Goal: Task Accomplishment & Management: Complete application form

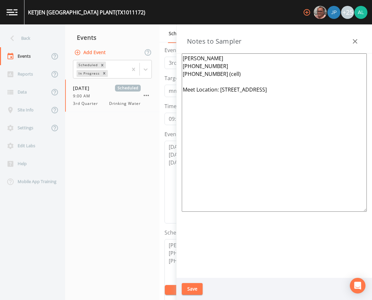
scroll to position [160, 0]
click at [193, 286] on button "Save" at bounding box center [192, 289] width 21 height 12
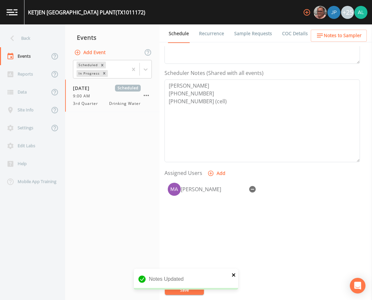
click at [234, 273] on icon "close" at bounding box center [234, 275] width 5 height 5
click at [194, 290] on button "Save" at bounding box center [184, 290] width 39 height 10
click at [24, 39] on div "Back" at bounding box center [29, 38] width 59 height 18
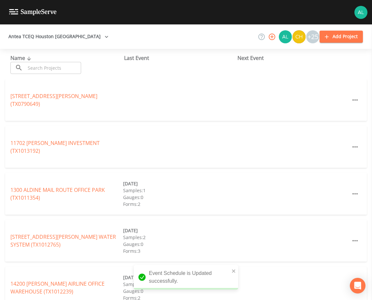
click at [53, 61] on div "Name ​ ​" at bounding box center [67, 64] width 114 height 20
click at [52, 68] on input "text" at bounding box center [53, 68] width 56 height 12
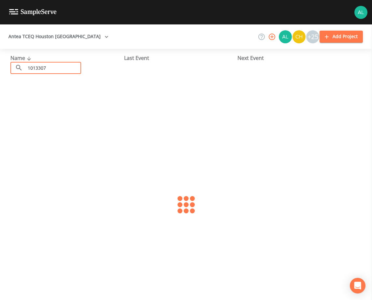
type input "1013307"
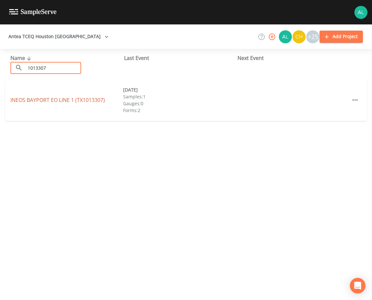
click at [40, 97] on link "INEOS BAYPORT EO LINE 1 (TX1013307)" at bounding box center [57, 99] width 95 height 7
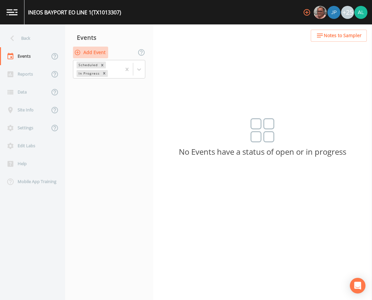
click at [93, 58] on button "Add Event" at bounding box center [90, 53] width 35 height 12
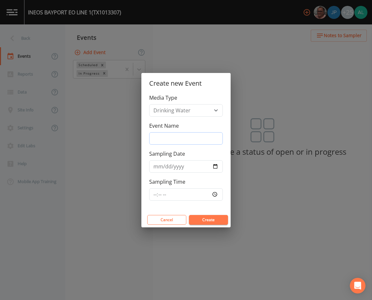
click at [166, 142] on input "Event Name" at bounding box center [186, 138] width 74 height 12
type input "3rd Quarter"
type input "[DATE]"
click at [167, 164] on input "[DATE]" at bounding box center [186, 166] width 74 height 12
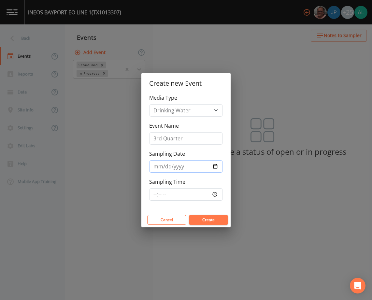
click at [164, 168] on input "[DATE]" at bounding box center [186, 166] width 74 height 12
type input "[DATE]"
click at [157, 195] on input "Sampling Time" at bounding box center [186, 194] width 74 height 12
type input "08:30"
click at [189, 215] on button "Create" at bounding box center [208, 220] width 39 height 10
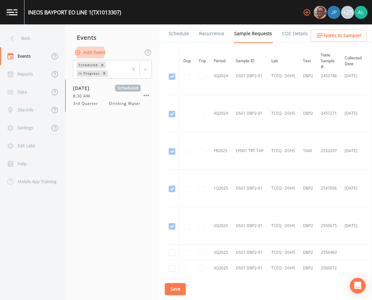
scroll to position [185, 0]
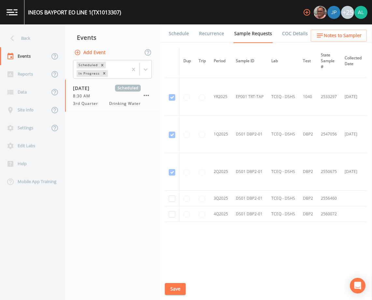
click at [176, 197] on td at bounding box center [172, 199] width 15 height 16
checkbox input "true"
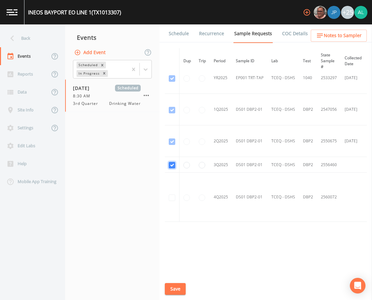
scroll to position [158, 0]
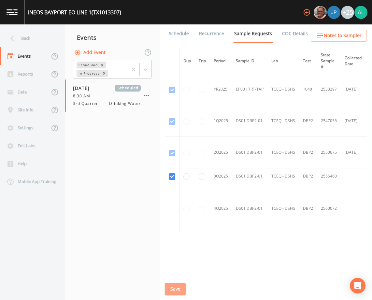
drag, startPoint x: 173, startPoint y: 285, endPoint x: 174, endPoint y: 300, distance: 15.1
click at [174, 285] on button "Save" at bounding box center [175, 289] width 21 height 12
click at [172, 284] on button "Save" at bounding box center [175, 289] width 21 height 12
click at [345, 37] on span "Notes to Sampler" at bounding box center [343, 36] width 38 height 8
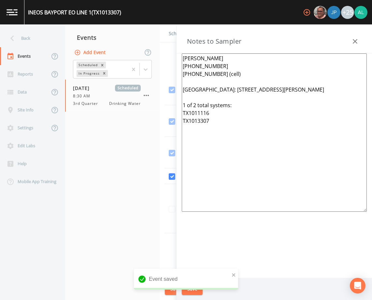
drag, startPoint x: 213, startPoint y: 135, endPoint x: 156, endPoint y: 51, distance: 100.9
click at [156, 51] on div "Back Events Reports Data Site Info Settings Edit Labs Help Mobile App Training …" at bounding box center [186, 162] width 372 height 276
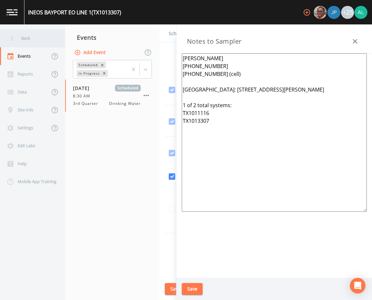
click at [29, 34] on div "Back" at bounding box center [29, 38] width 59 height 18
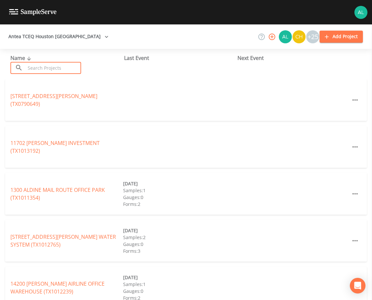
drag, startPoint x: 43, startPoint y: 67, endPoint x: 40, endPoint y: 70, distance: 4.2
click at [43, 67] on input "text" at bounding box center [53, 68] width 56 height 12
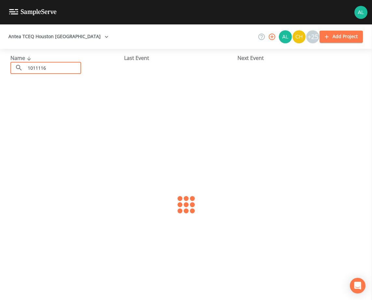
type input "1011116"
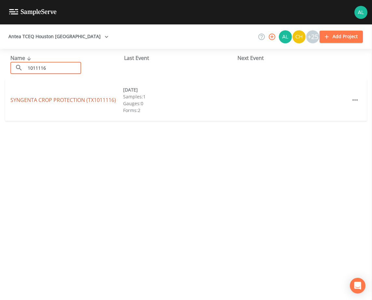
click at [69, 98] on link "SYNGENTA CROP PROTECTION (TX1011116)" at bounding box center [63, 99] width 106 height 7
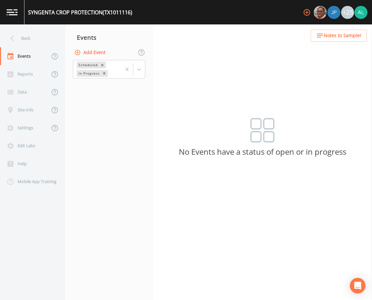
click at [98, 51] on button "Add Event" at bounding box center [90, 53] width 35 height 12
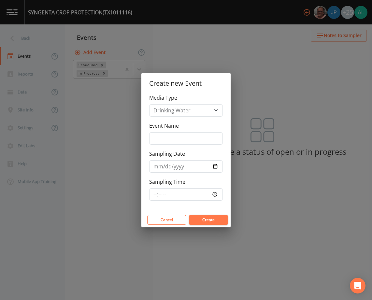
click at [168, 131] on div "Event Name" at bounding box center [186, 133] width 74 height 23
click at [168, 139] on input "Event Name" at bounding box center [186, 138] width 74 height 12
type input "3rd Quarter"
type input "[DATE]"
click at [149, 194] on input "Sampling Time" at bounding box center [186, 194] width 74 height 12
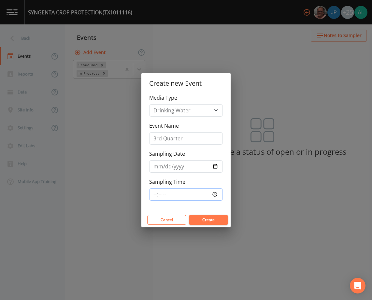
type input "08:30"
click at [189, 215] on button "Create" at bounding box center [208, 220] width 39 height 10
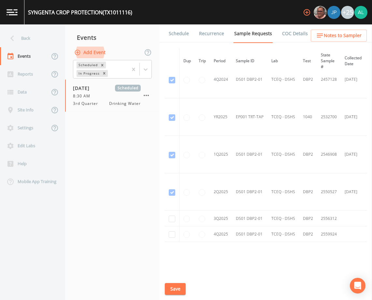
scroll to position [185, 0]
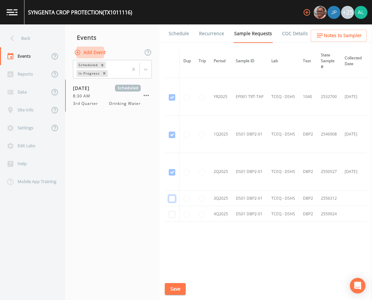
checkbox input "true"
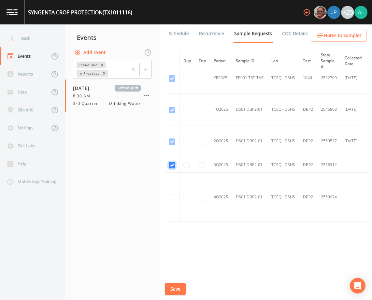
scroll to position [158, 0]
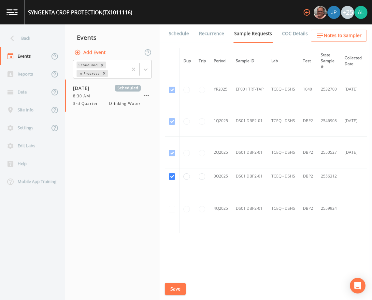
click at [180, 289] on button "Save" at bounding box center [175, 289] width 21 height 12
click at [348, 37] on span "Notes to Sampler" at bounding box center [343, 36] width 38 height 8
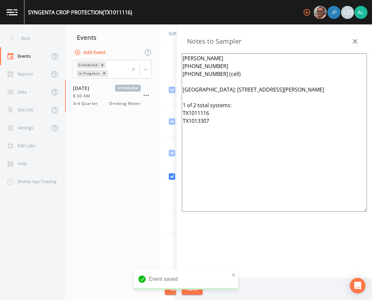
click at [356, 41] on icon "button" at bounding box center [355, 41] width 8 height 8
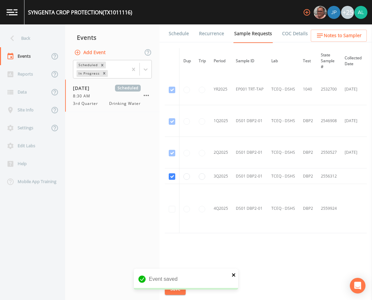
click at [232, 274] on icon "close" at bounding box center [233, 275] width 3 height 3
click at [175, 295] on div "Event saved" at bounding box center [186, 295] width 104 height 0
click at [175, 289] on button "Save" at bounding box center [175, 289] width 21 height 12
click at [178, 33] on link "Schedule" at bounding box center [179, 33] width 22 height 18
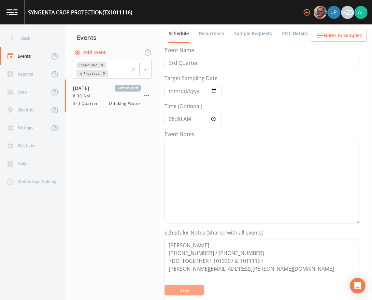
click at [175, 288] on button "Save" at bounding box center [184, 290] width 39 height 10
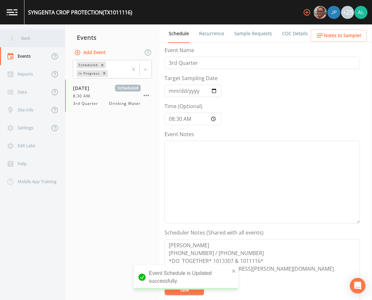
click at [37, 33] on div "Back" at bounding box center [29, 38] width 59 height 18
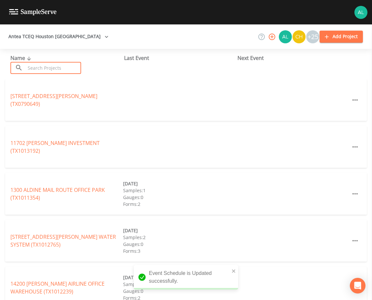
click at [46, 66] on input "text" at bounding box center [53, 68] width 56 height 12
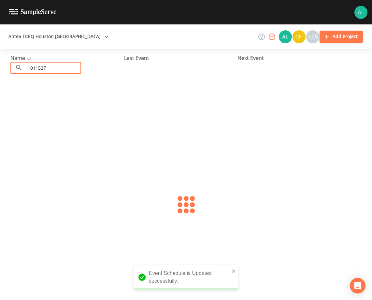
type input "1011527"
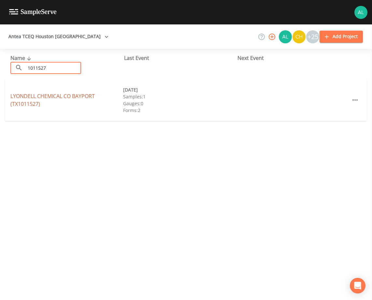
click at [36, 99] on link "LYONDELL CHEMICAL [GEOGRAPHIC_DATA] (TX1011527)" at bounding box center [52, 100] width 84 height 15
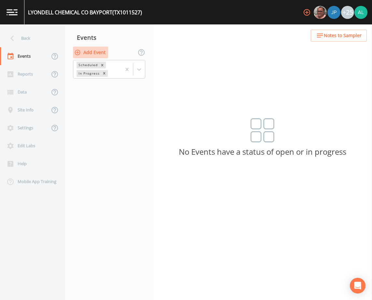
click at [86, 53] on button "Add Event" at bounding box center [90, 53] width 35 height 12
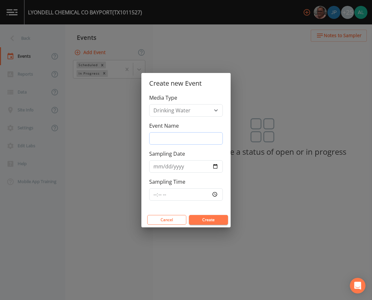
click at [175, 132] on input "Event Name" at bounding box center [186, 138] width 74 height 12
type input "3rd Quarter"
type input "[DATE]"
click at [157, 195] on input "Sampling Time" at bounding box center [186, 194] width 74 height 12
type input "09:30"
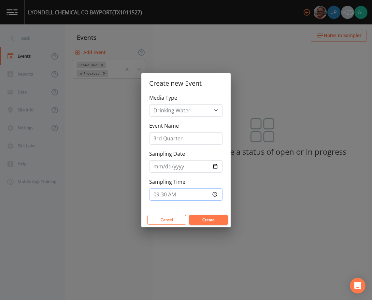
click at [189, 215] on button "Create" at bounding box center [208, 220] width 39 height 10
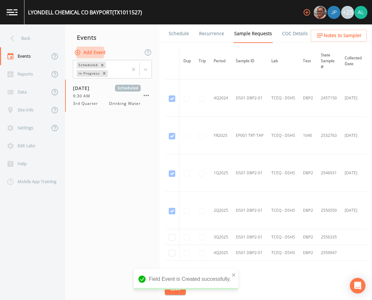
scroll to position [185, 0]
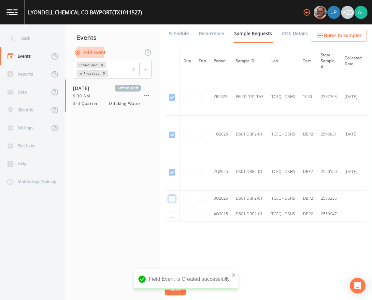
checkbox input "true"
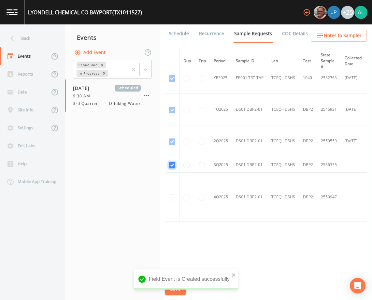
scroll to position [158, 0]
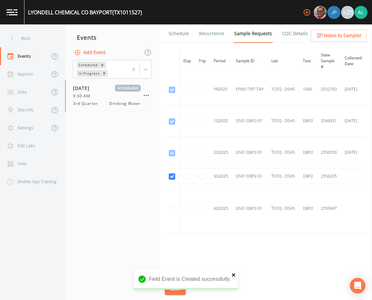
click at [234, 275] on icon "close" at bounding box center [233, 275] width 3 height 3
click at [176, 291] on div "LYONDELL CHEMICAL [GEOGRAPHIC_DATA] (TX1011527) +25 Back Events Reports Data Si…" at bounding box center [186, 150] width 372 height 300
click at [176, 291] on button "Save" at bounding box center [175, 289] width 21 height 12
click at [172, 35] on link "Schedule" at bounding box center [179, 33] width 22 height 18
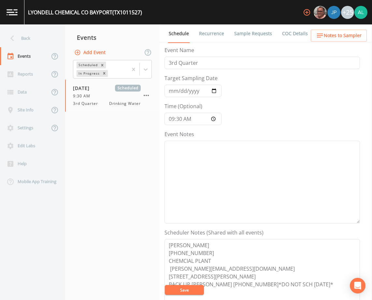
click at [34, 43] on div "Back" at bounding box center [29, 38] width 59 height 18
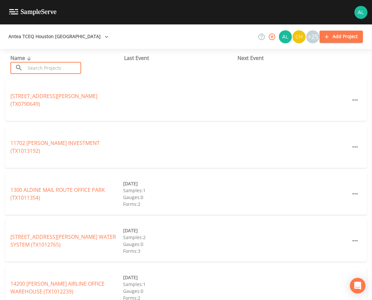
click at [39, 68] on input "text" at bounding box center [53, 68] width 56 height 12
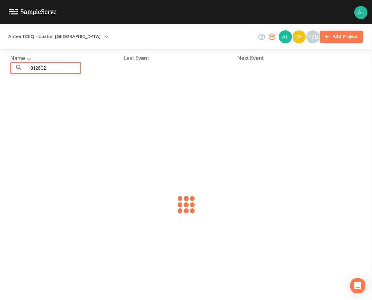
type input "1012802"
click at [45, 100] on link "[GEOGRAPHIC_DATA] FACILITY (TX1012802)" at bounding box center [62, 99] width 104 height 7
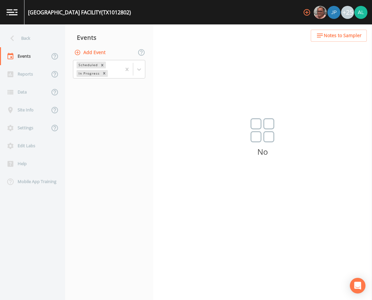
click at [94, 49] on button "Add Event" at bounding box center [90, 53] width 35 height 12
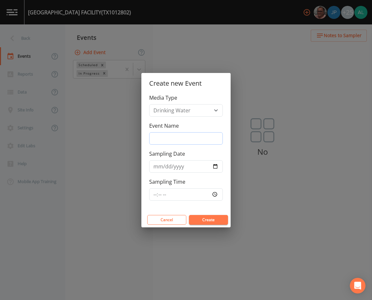
click at [184, 139] on input "Event Name" at bounding box center [186, 138] width 74 height 12
type input "3rd Quarter"
type input "[DATE]"
click at [154, 194] on input "Sampling Time" at bounding box center [186, 194] width 74 height 12
type input "10:00"
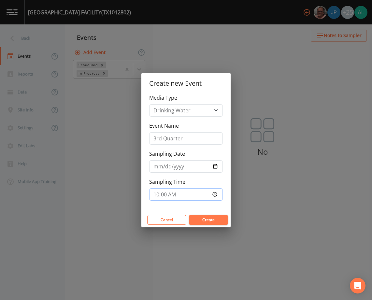
click at [189, 215] on button "Create" at bounding box center [208, 220] width 39 height 10
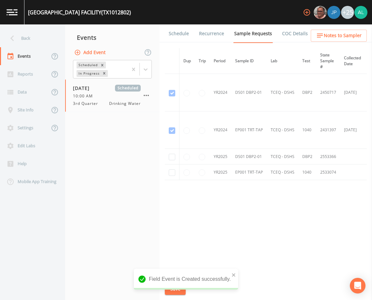
click at [165, 155] on td at bounding box center [172, 157] width 15 height 16
click at [171, 96] on input "checkbox" at bounding box center [172, 93] width 7 height 7
checkbox input "true"
click at [176, 172] on td at bounding box center [172, 173] width 15 height 16
click at [174, 134] on input "checkbox" at bounding box center [172, 130] width 7 height 7
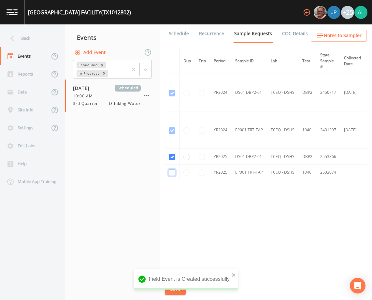
checkbox input "true"
click at [171, 294] on button "Save" at bounding box center [175, 289] width 21 height 12
click at [28, 39] on div "Back" at bounding box center [29, 38] width 59 height 18
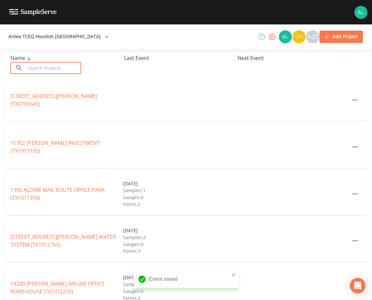
click at [41, 67] on input "text" at bounding box center [53, 68] width 56 height 12
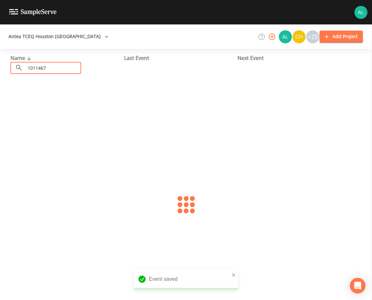
type input "1011467"
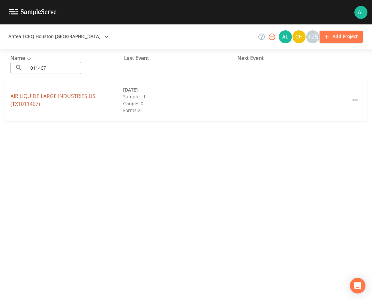
click at [51, 94] on link "AIR LIQUIDE LARGE INDUSTRIES [GEOGRAPHIC_DATA] (TX1011467)" at bounding box center [52, 100] width 85 height 15
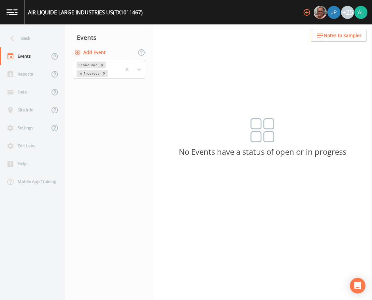
click at [104, 51] on button "Add Event" at bounding box center [90, 53] width 35 height 12
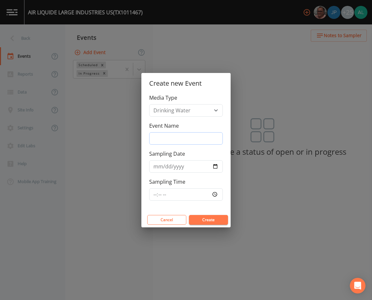
click at [167, 141] on input "Event Name" at bounding box center [186, 138] width 74 height 12
type input "3rd Quarter"
type input "[DATE]"
click at [151, 195] on input "Sampling Time" at bounding box center [186, 194] width 74 height 12
type input "12:00"
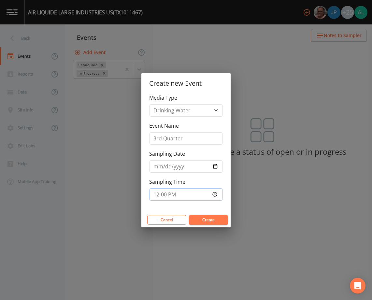
click at [189, 215] on button "Create" at bounding box center [208, 220] width 39 height 10
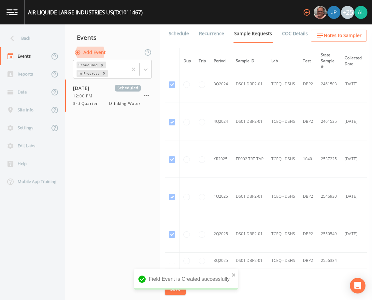
scroll to position [147, 0]
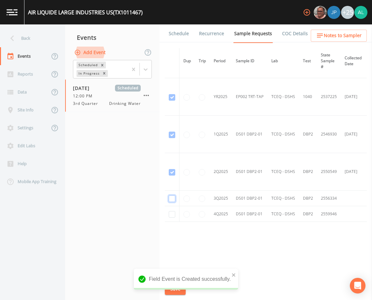
checkbox input "true"
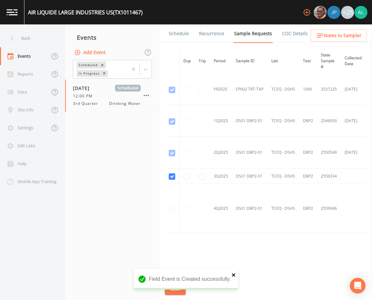
click at [234, 274] on icon "close" at bounding box center [234, 275] width 5 height 5
click at [182, 291] on button "Save" at bounding box center [175, 289] width 21 height 12
click at [181, 285] on button "Save" at bounding box center [175, 289] width 21 height 12
click at [47, 27] on nav "Back Events Reports Data Site Info Settings Edit Labs Help Mobile App Training" at bounding box center [32, 162] width 65 height 276
click at [44, 38] on div "Back" at bounding box center [29, 38] width 59 height 18
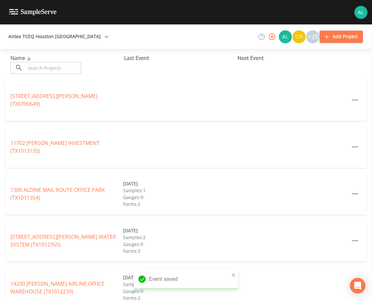
click at [46, 67] on input "text" at bounding box center [53, 68] width 56 height 12
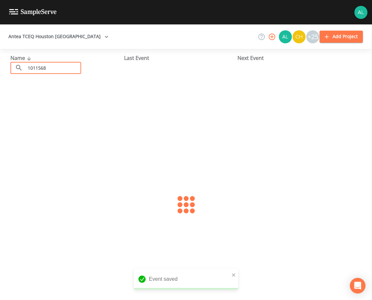
type input "1011568"
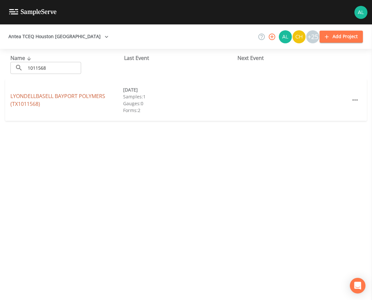
click at [48, 98] on link "LYONDELLBASELL BAYPORT POLYMERS (TX1011568)" at bounding box center [57, 100] width 95 height 15
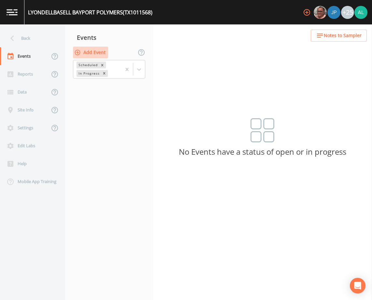
click at [93, 51] on button "Add Event" at bounding box center [90, 53] width 35 height 12
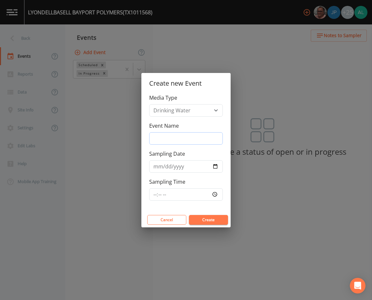
click at [156, 144] on input "Event Name" at bounding box center [186, 138] width 74 height 12
type input "3rd Quarter"
type input "[DATE]"
click at [156, 196] on input "Sampling Time" at bounding box center [186, 194] width 74 height 12
type input "12:30"
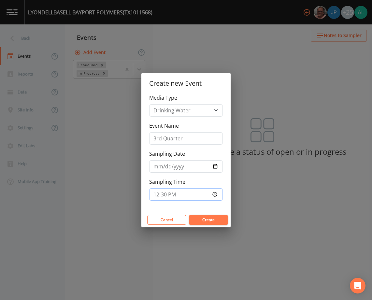
click at [189, 215] on button "Create" at bounding box center [208, 220] width 39 height 10
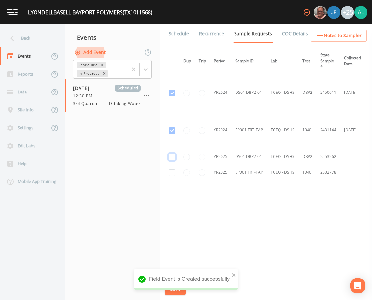
click at [171, 96] on input "checkbox" at bounding box center [172, 93] width 7 height 7
checkbox input "true"
click at [169, 134] on input "checkbox" at bounding box center [172, 130] width 7 height 7
checkbox input "true"
click at [233, 276] on icon "close" at bounding box center [233, 275] width 3 height 3
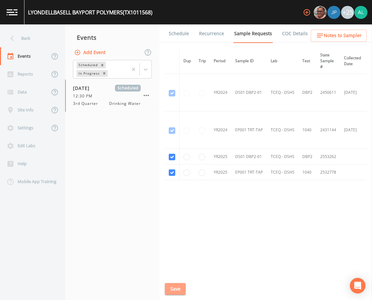
click at [174, 287] on button "Save" at bounding box center [175, 289] width 21 height 12
